Goal: Book appointment/travel/reservation

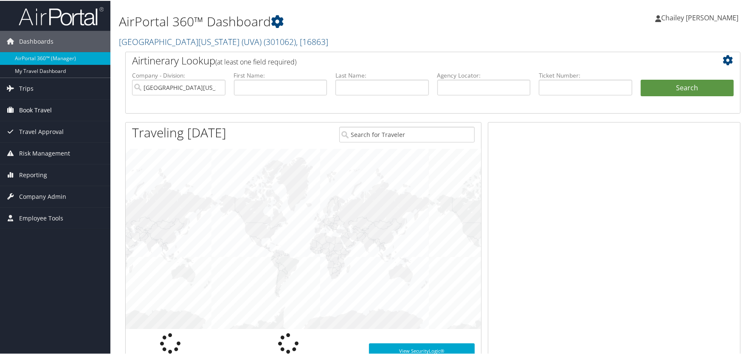
click at [36, 105] on span "Book Travel" at bounding box center [35, 109] width 33 height 21
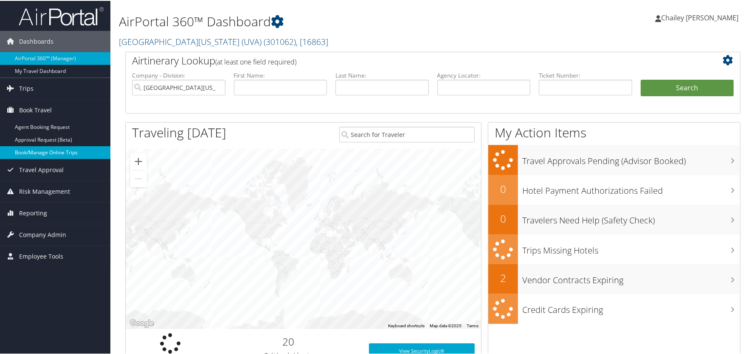
click at [39, 154] on link "Book/Manage Online Trips" at bounding box center [55, 152] width 110 height 13
